Goal: Information Seeking & Learning: Learn about a topic

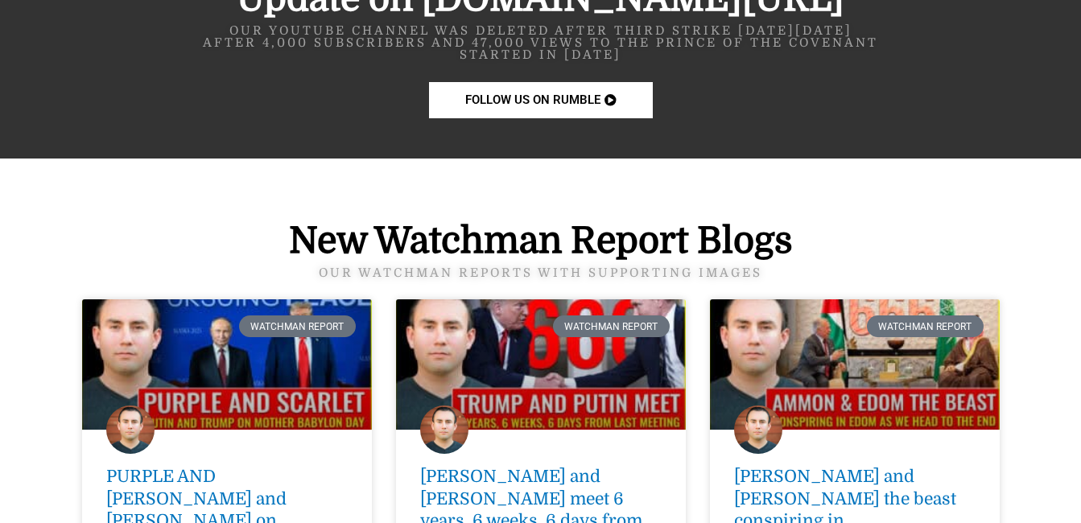
scroll to position [2069, 0]
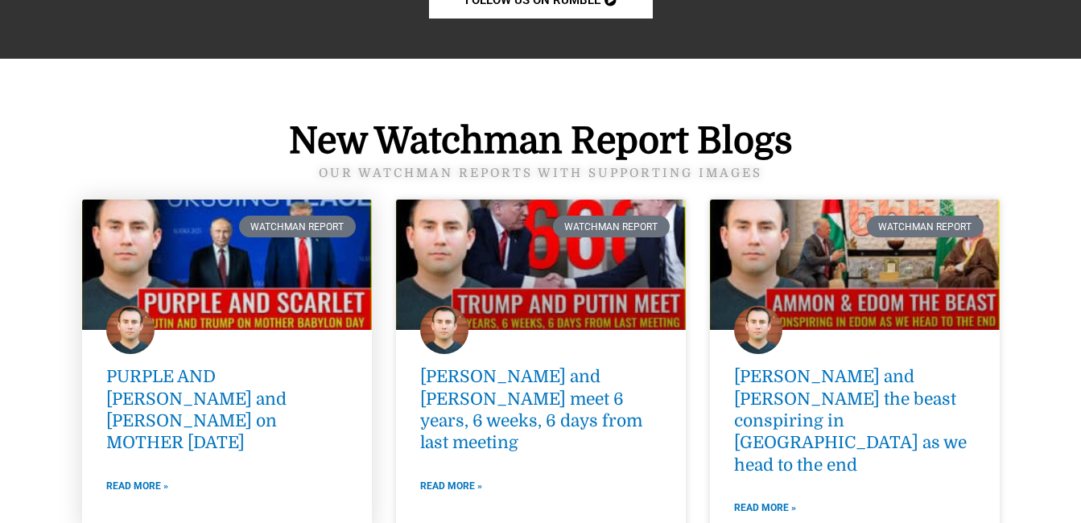
click at [225, 348] on div "Watchman Report [PERSON_NAME] AND [PERSON_NAME] and [PERSON_NAME] on MOTHER [DA…" at bounding box center [227, 366] width 290 height 333
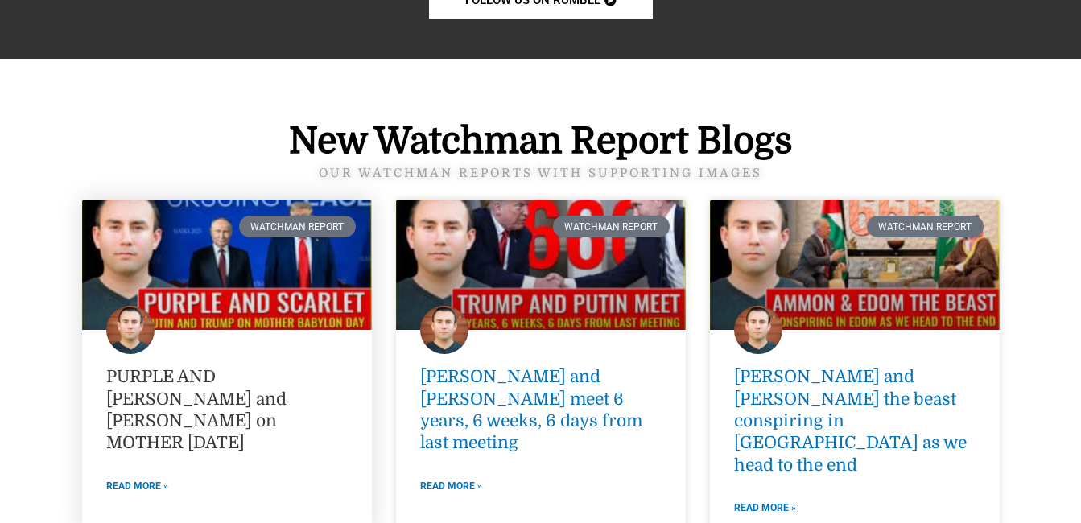
click at [185, 422] on link "PURPLE AND [PERSON_NAME] and [PERSON_NAME] on MOTHER [DATE]" at bounding box center [196, 409] width 180 height 85
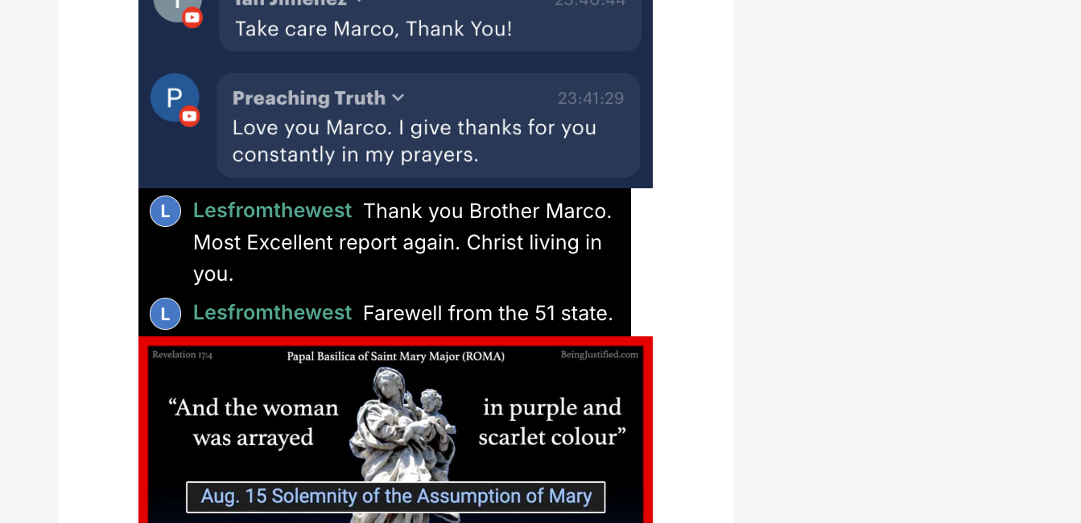
scroll to position [2244, 0]
